Goal: Complete application form

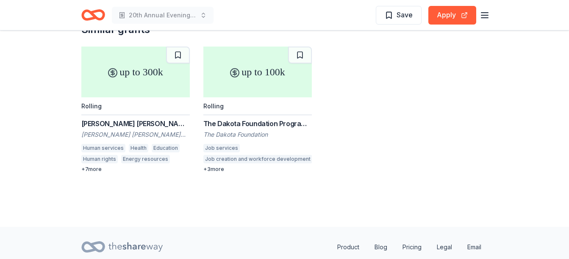
scroll to position [890, 0]
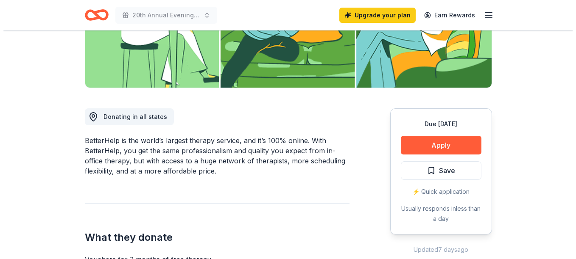
scroll to position [254, 0]
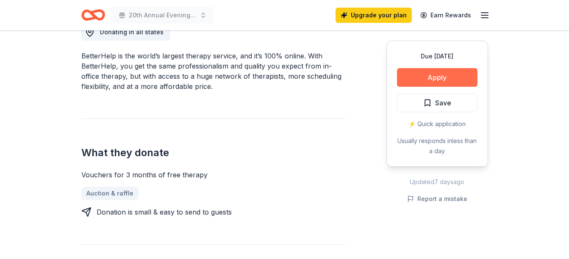
click at [444, 80] on button "Apply" at bounding box center [437, 77] width 81 height 19
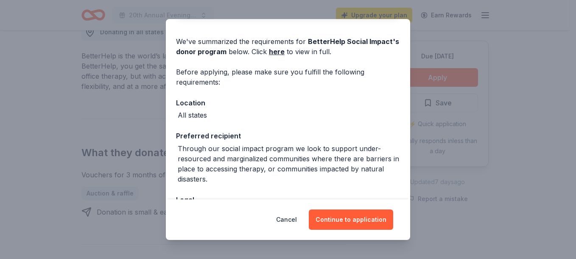
scroll to position [154, 0]
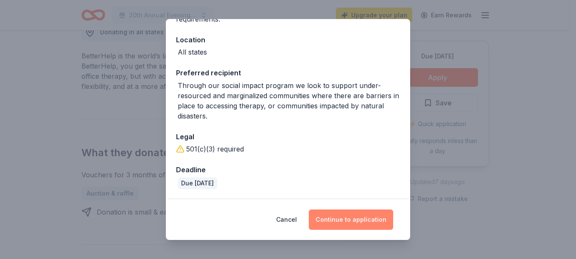
click at [370, 229] on button "Continue to application" at bounding box center [351, 220] width 84 height 20
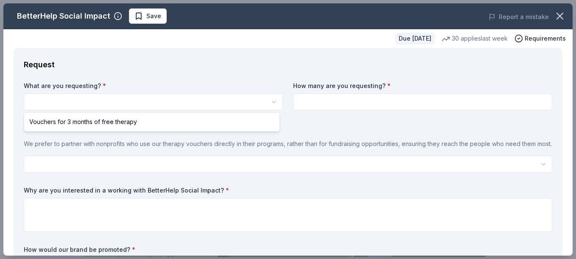
click at [186, 100] on html "20th Annual Evening of Hope Save Apply Due in 180 days Share BetterHelp Social …" at bounding box center [288, 129] width 576 height 259
select select "Vouchers for 3 months of free therapy"
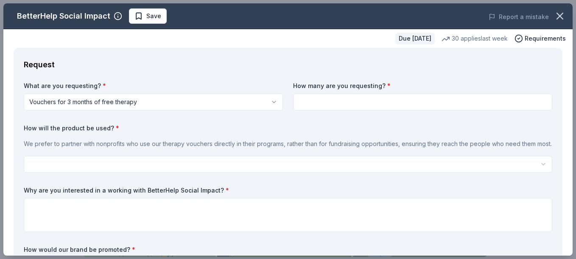
click at [324, 104] on input at bounding box center [422, 102] width 259 height 17
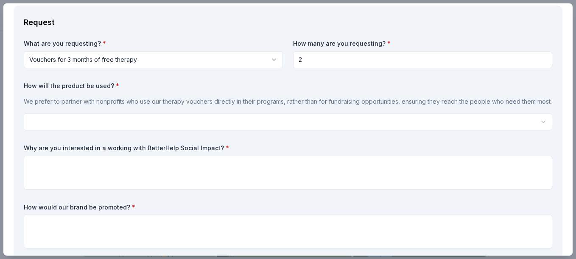
type input "2"
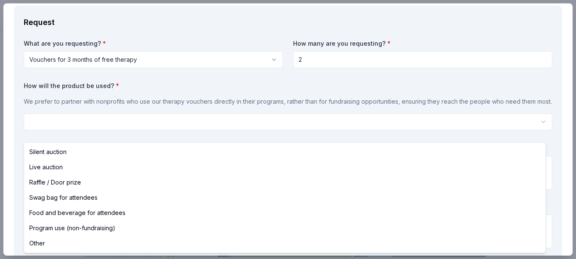
click at [137, 132] on html "20th Annual Evening of Hope Save Apply Due in 180 days Share BetterHelp Social …" at bounding box center [288, 129] width 576 height 259
select select "silentAuction"
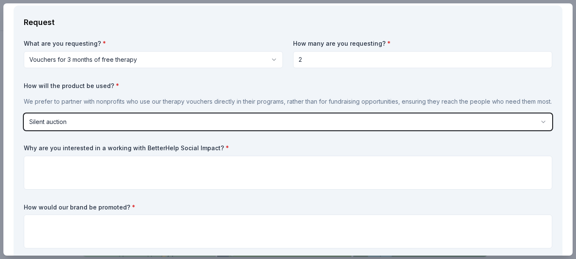
scroll to position [212, 0]
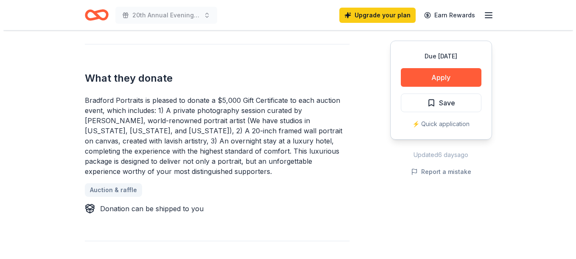
scroll to position [297, 0]
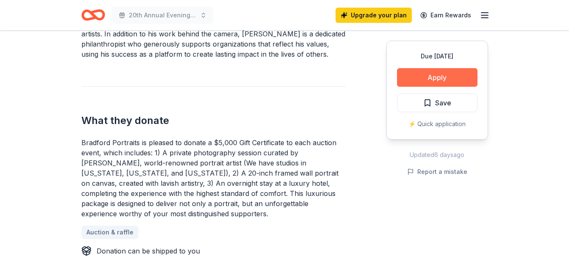
click at [427, 72] on button "Apply" at bounding box center [437, 77] width 81 height 19
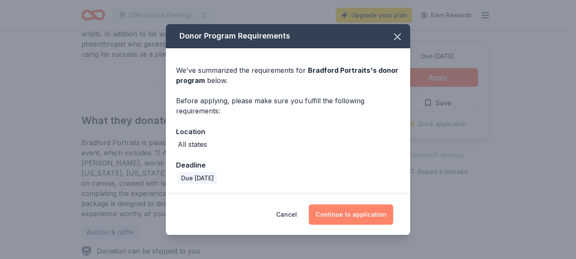
click at [352, 212] on button "Continue to application" at bounding box center [351, 215] width 84 height 20
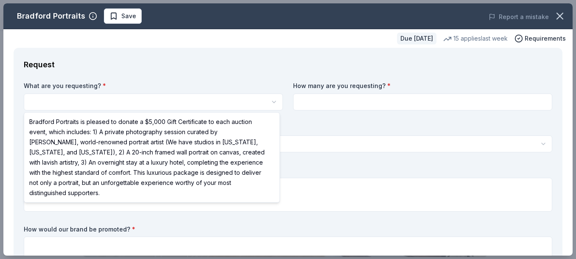
scroll to position [0, 0]
select select "Bradford Portraits is pleased to donate a $5,000 Gift Certificate to each aucti…"
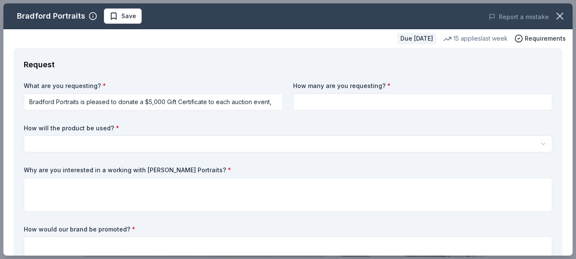
click at [335, 103] on input at bounding box center [422, 102] width 259 height 17
type input "1"
click at [84, 150] on html "20th Annual Evening of Hope Save Apply Due [DATE] [PERSON_NAME] Portraits New 1…" at bounding box center [288, 129] width 576 height 259
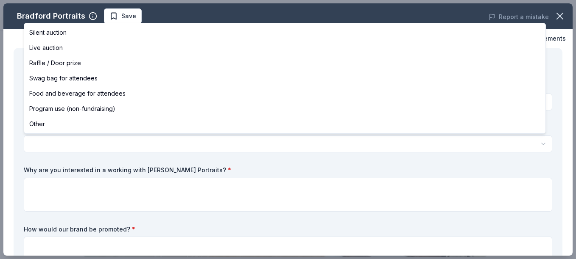
select select "liveAuction"
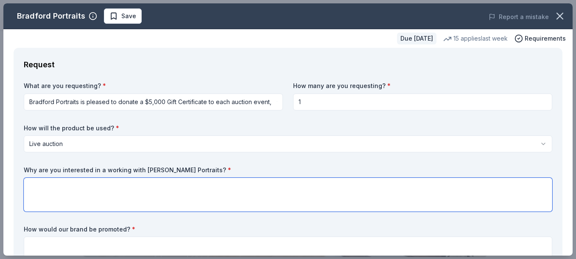
click at [124, 191] on textarea at bounding box center [288, 195] width 528 height 34
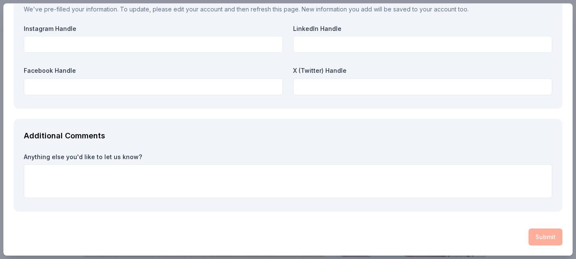
scroll to position [969, 0]
